Goal: Information Seeking & Learning: Learn about a topic

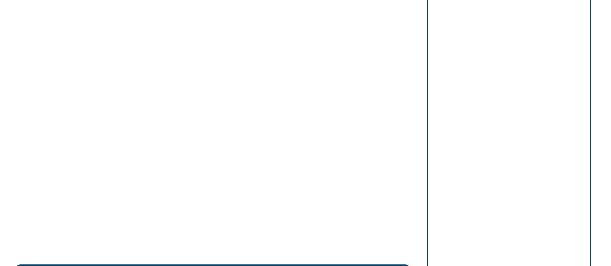
scroll to position [647, 0]
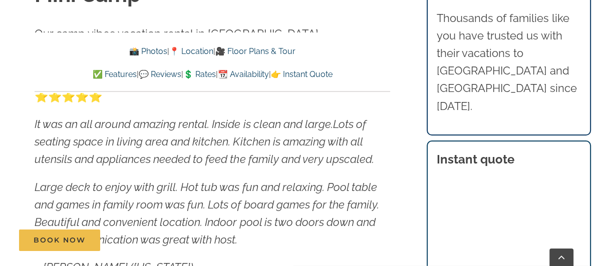
scroll to position [450, 0]
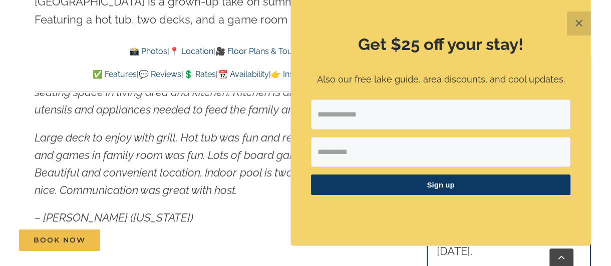
click at [578, 23] on button "✕" at bounding box center [579, 24] width 24 height 24
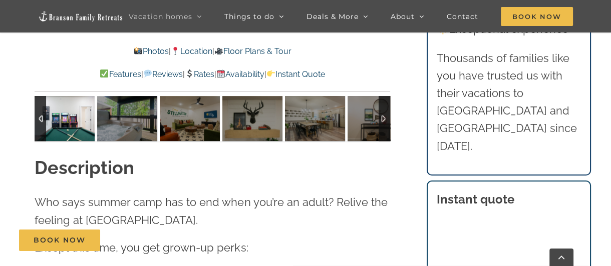
scroll to position [901, 0]
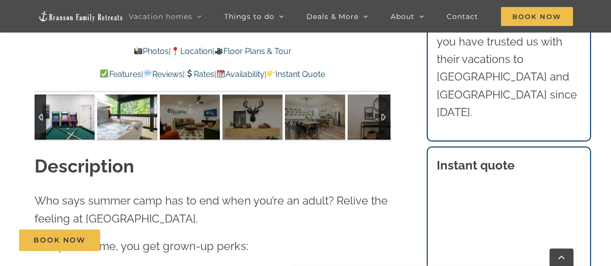
click at [121, 125] on img at bounding box center [127, 117] width 60 height 45
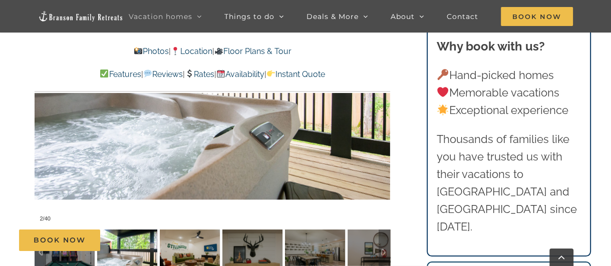
scroll to position [751, 0]
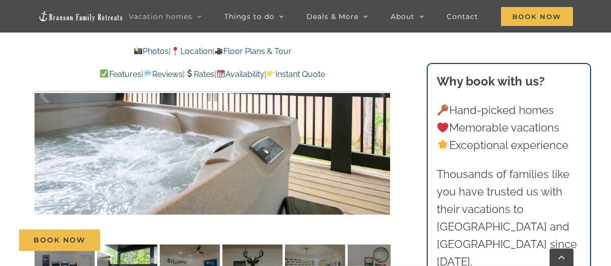
click at [191, 253] on img at bounding box center [190, 267] width 60 height 45
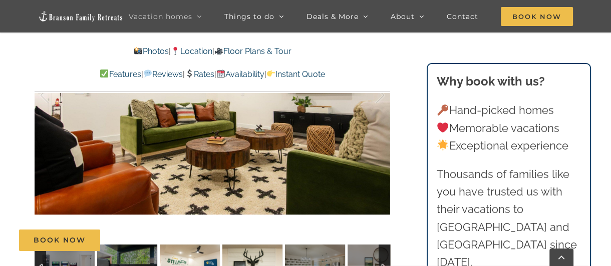
click at [252, 255] on img at bounding box center [252, 267] width 60 height 45
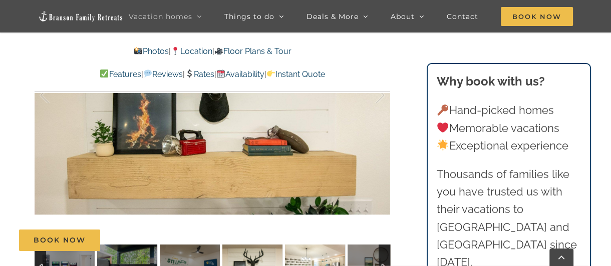
click at [299, 256] on img at bounding box center [315, 267] width 60 height 45
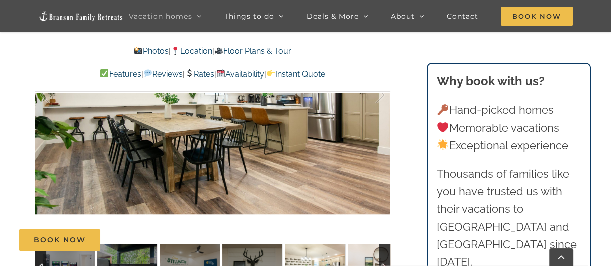
click at [366, 252] on img at bounding box center [377, 267] width 60 height 45
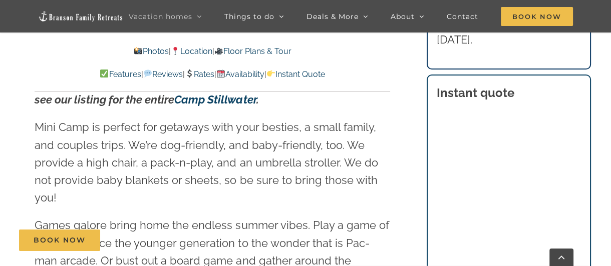
scroll to position [1402, 0]
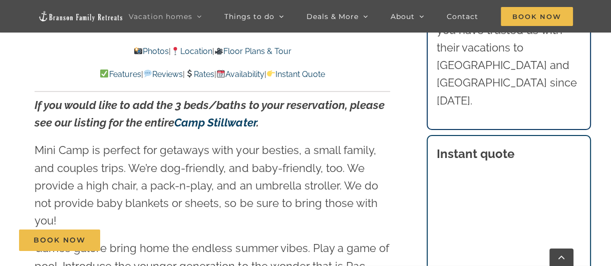
click at [198, 73] on link "Rates" at bounding box center [200, 75] width 30 height 10
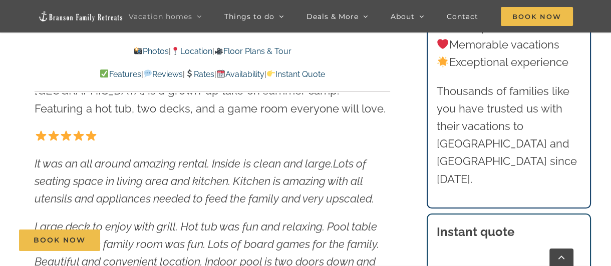
scroll to position [450, 0]
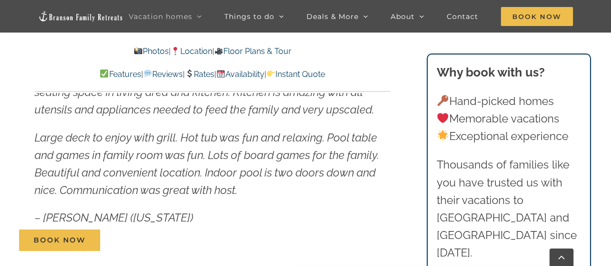
click at [202, 74] on link "Rates" at bounding box center [200, 75] width 30 height 10
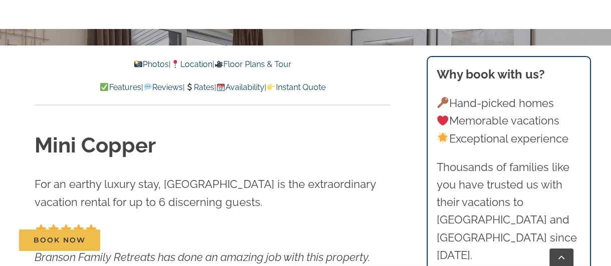
click at [208, 87] on link "Rates" at bounding box center [200, 88] width 30 height 10
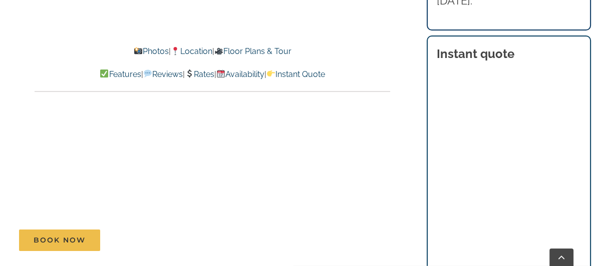
scroll to position [5239, 0]
click at [263, 77] on link "Availability" at bounding box center [240, 75] width 48 height 10
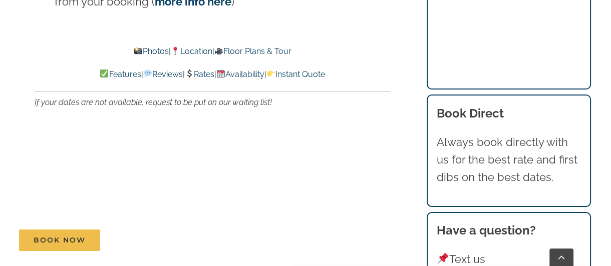
scroll to position [6040, 0]
